Goal: Find contact information: Find contact information

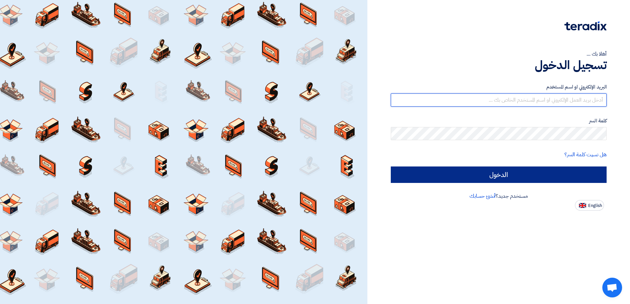
type input "[EMAIL_ADDRESS][DOMAIN_NAME]"
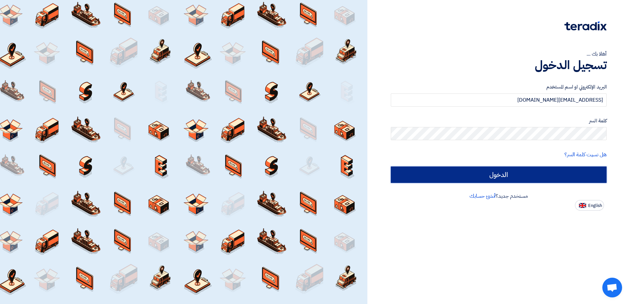
click at [526, 177] on input "الدخول" at bounding box center [499, 175] width 216 height 16
type input "Sign in"
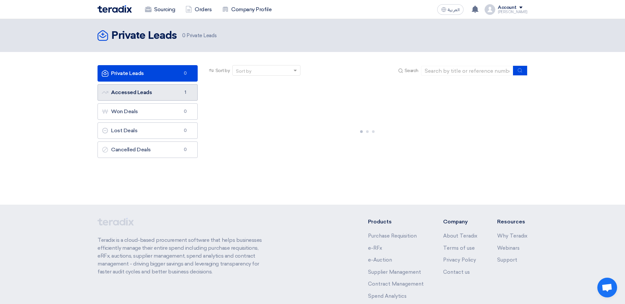
click at [171, 94] on link "Accessed Leads Accessed Leads 1" at bounding box center [147, 92] width 100 height 16
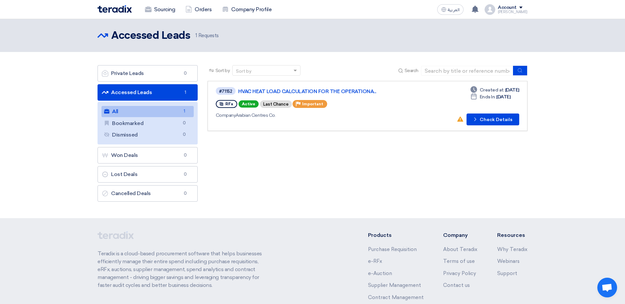
click at [176, 109] on link "All All 1" at bounding box center [147, 111] width 92 height 11
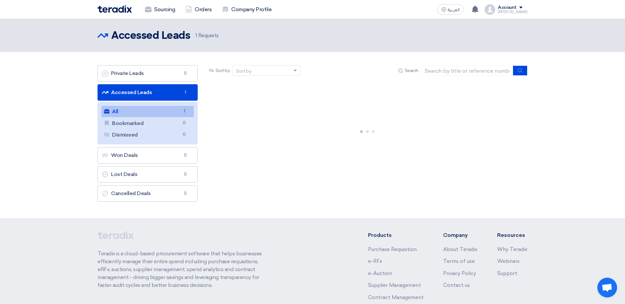
click at [176, 109] on link "All All 1" at bounding box center [147, 111] width 92 height 11
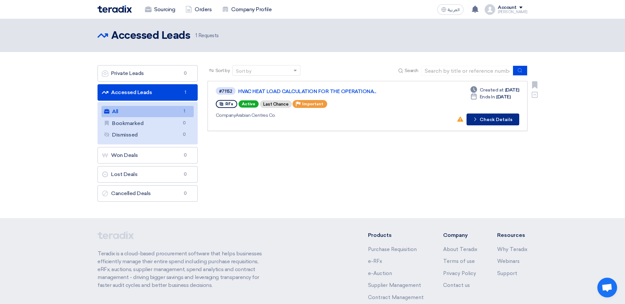
click at [474, 121] on icon "Check details" at bounding box center [475, 119] width 6 height 6
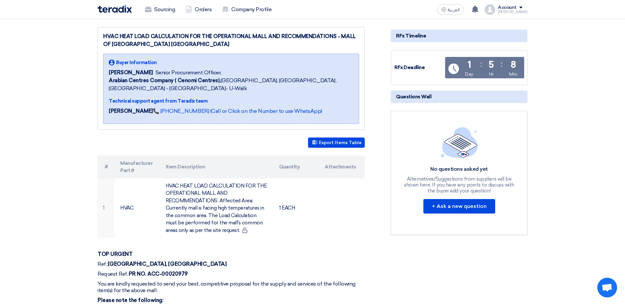
scroll to position [99, 0]
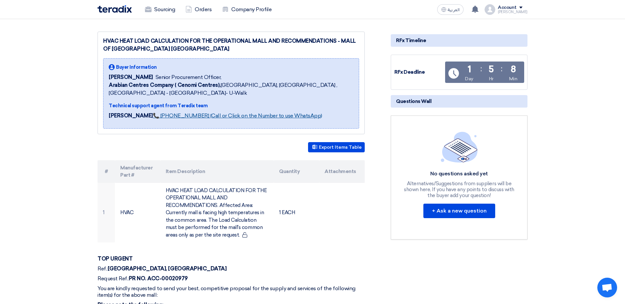
click at [247, 113] on link "📞 [PHONE_NUMBER] (Call or Click on the Number to use WhatsApp)" at bounding box center [237, 116] width 169 height 6
